Goal: Task Accomplishment & Management: Use online tool/utility

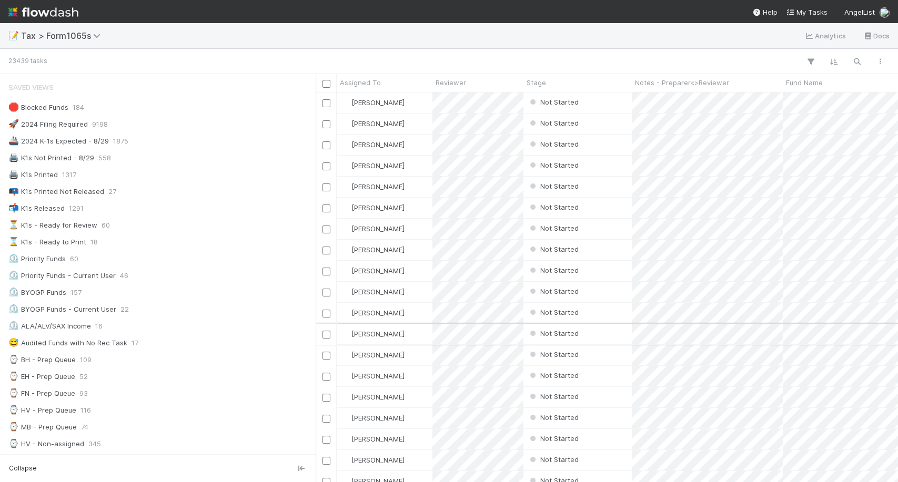
scroll to position [9, 9]
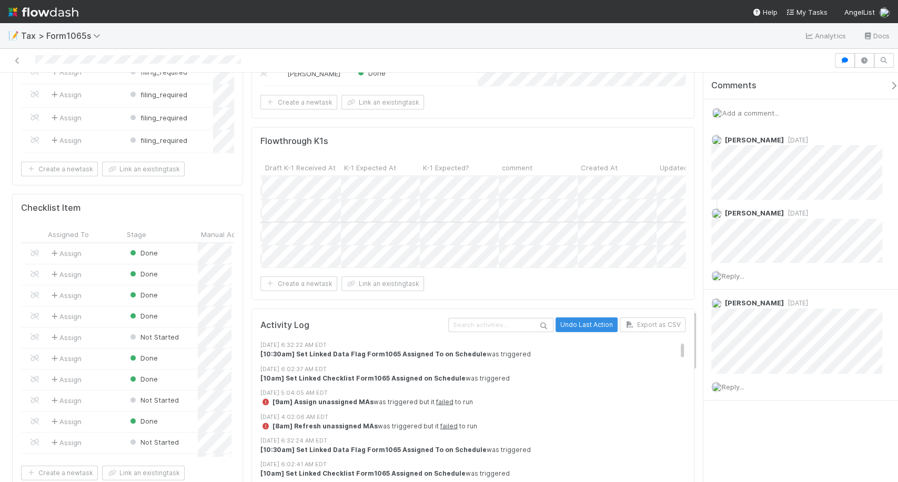
scroll to position [0, 695]
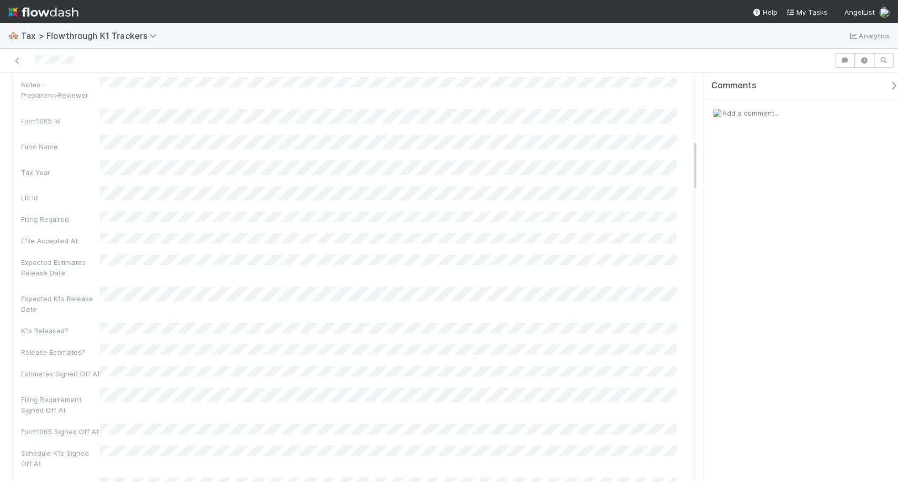
scroll to position [579, 0]
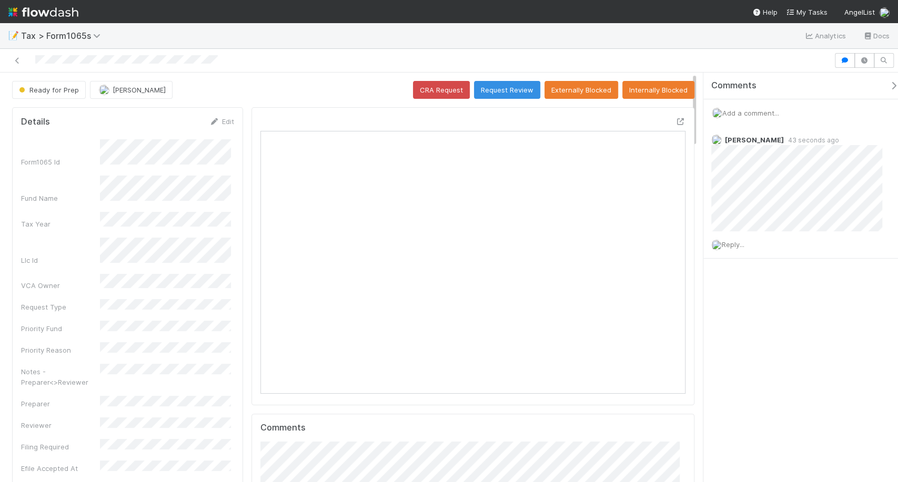
scroll to position [205, 200]
click at [23, 58] on div at bounding box center [416, 60] width 825 height 15
click at [22, 58] on icon at bounding box center [17, 60] width 11 height 7
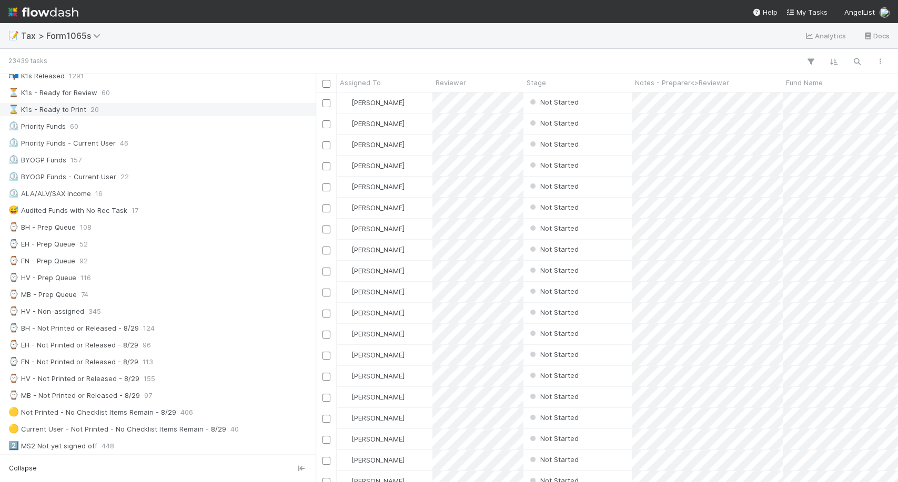
scroll to position [133, 0]
click at [94, 292] on div "⌚ MB - Prep Queue 74" at bounding box center [160, 294] width 305 height 13
